Goal: Check status

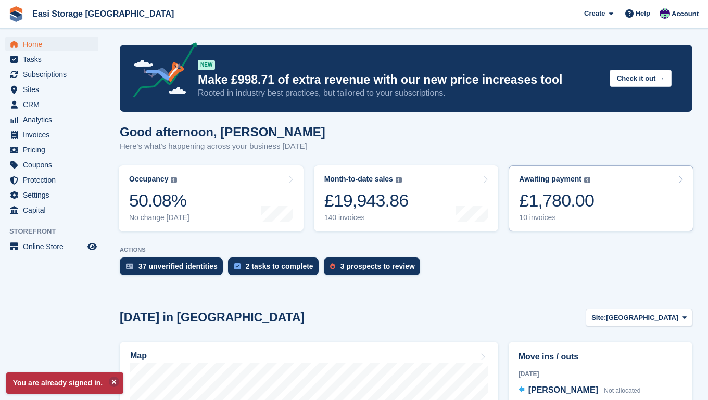
click at [616, 201] on link "Awaiting payment The total outstanding balance on all open invoices. £1,780.00 …" at bounding box center [600, 199] width 185 height 66
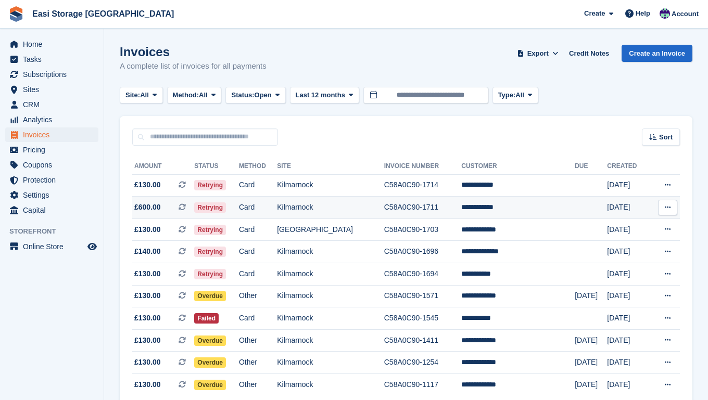
click at [670, 208] on icon at bounding box center [668, 207] width 6 height 7
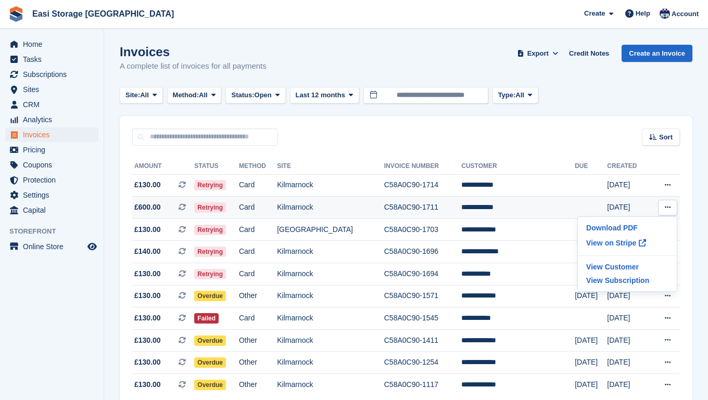
click at [277, 209] on td "Card" at bounding box center [258, 208] width 38 height 22
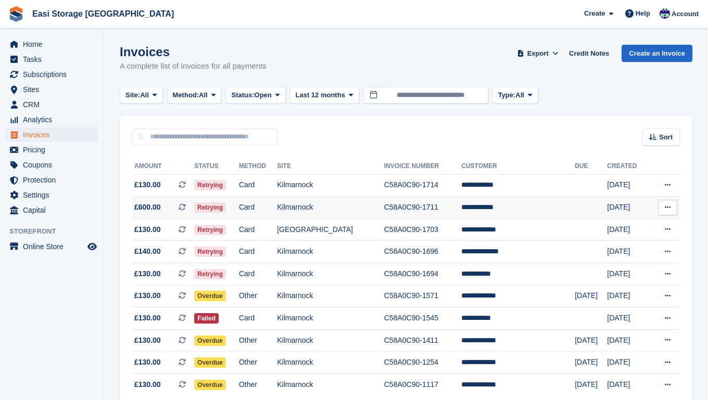
click at [277, 209] on td "Card" at bounding box center [258, 208] width 38 height 22
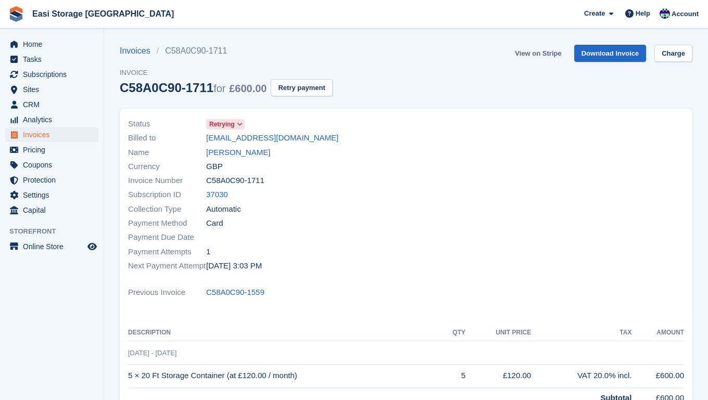
click at [530, 54] on link "View on Stripe" at bounding box center [538, 53] width 55 height 17
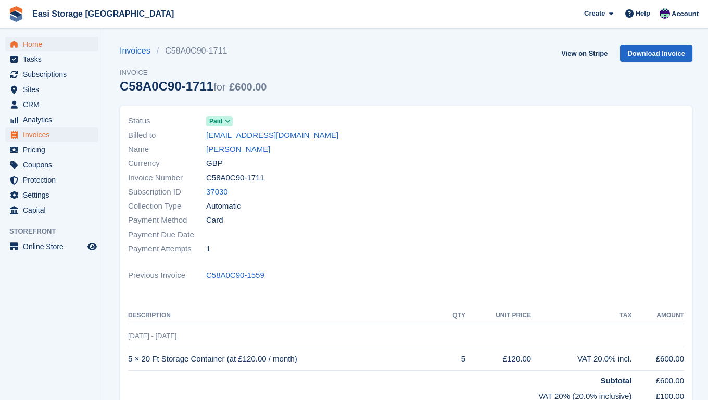
click at [31, 45] on span "Home" at bounding box center [54, 44] width 62 height 15
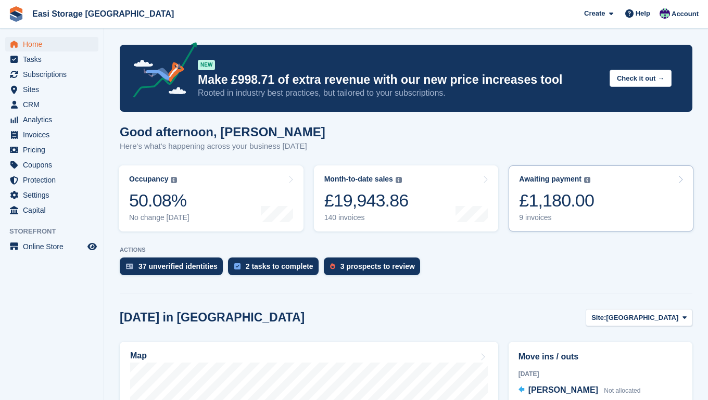
click at [597, 214] on link "Awaiting payment The total outstanding balance on all open invoices. £1,180.00 …" at bounding box center [600, 199] width 185 height 66
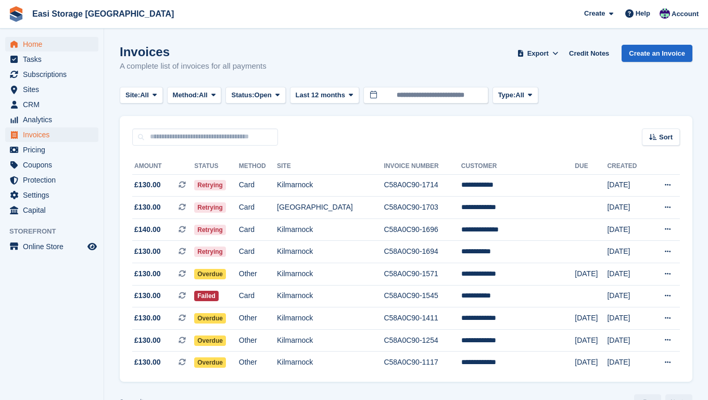
click at [33, 43] on span "Home" at bounding box center [54, 44] width 62 height 15
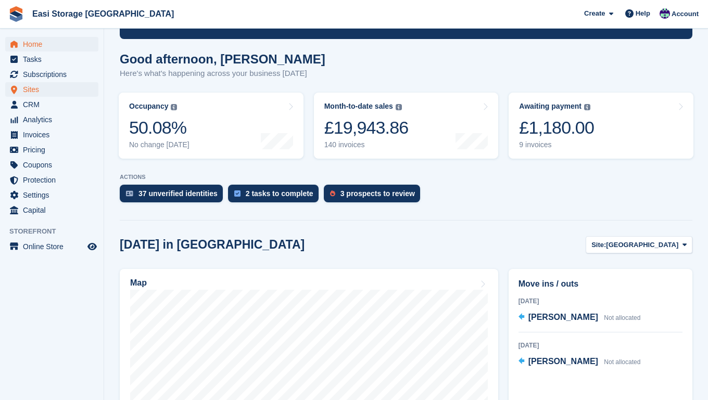
scroll to position [134, 0]
